Goal: Find specific page/section: Find specific page/section

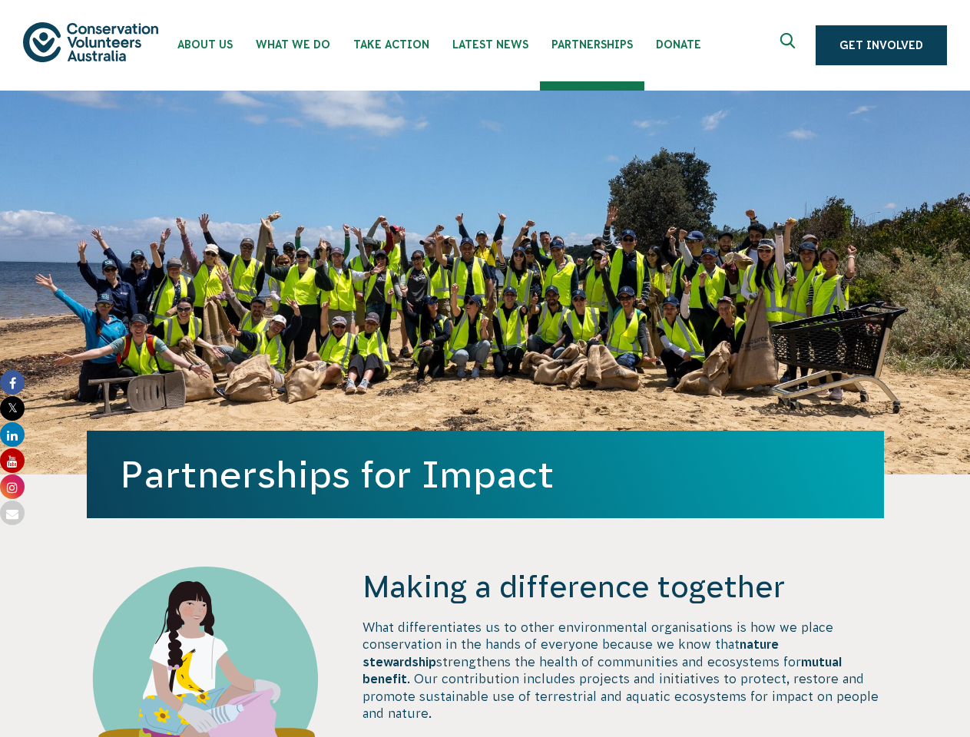
click at [485, 369] on div "Partnerships for Impact" at bounding box center [485, 283] width 797 height 384
click at [792, 45] on icon "Expand search box" at bounding box center [789, 44] width 19 height 23
